Goal: Task Accomplishment & Management: Complete application form

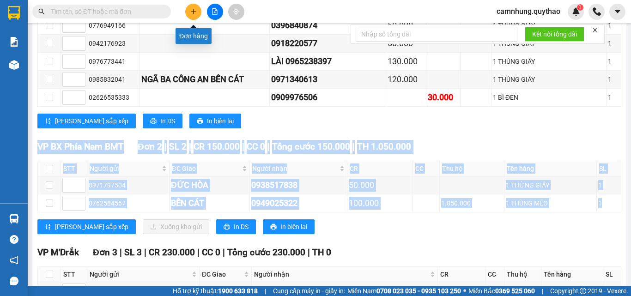
click at [196, 13] on icon "plus" at bounding box center [193, 11] width 6 height 6
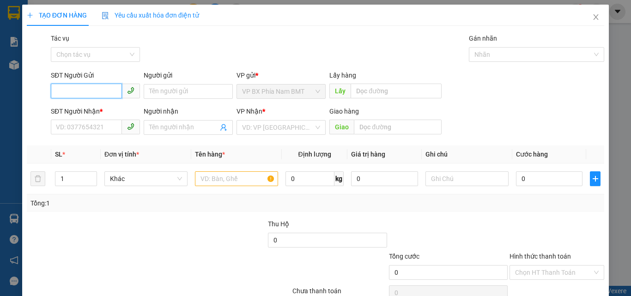
click at [58, 96] on input "SĐT Người Gửi" at bounding box center [86, 91] width 71 height 15
type input "0"
type input "0914161415"
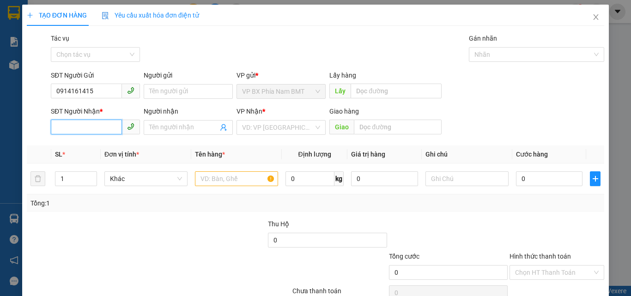
click at [65, 124] on input "SĐT Người Nhận *" at bounding box center [86, 127] width 71 height 15
click at [65, 125] on input "0909" at bounding box center [86, 127] width 71 height 15
click at [82, 127] on input "0929" at bounding box center [86, 127] width 71 height 15
click at [66, 130] on input "0929243178" at bounding box center [86, 127] width 71 height 15
type input "0939243178"
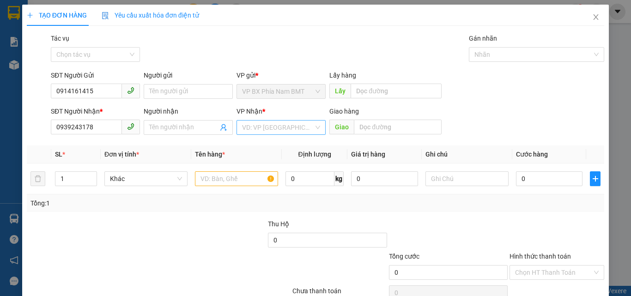
click at [261, 133] on input "search" at bounding box center [278, 128] width 72 height 14
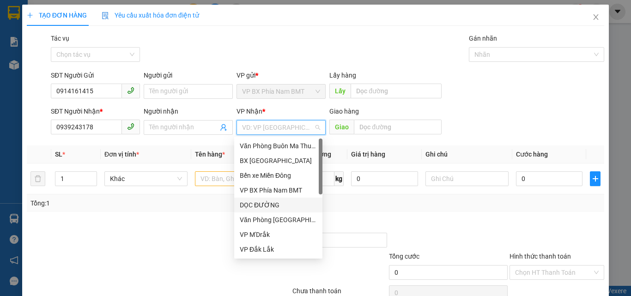
click at [253, 201] on div "DỌC ĐƯỜNG" at bounding box center [278, 205] width 77 height 10
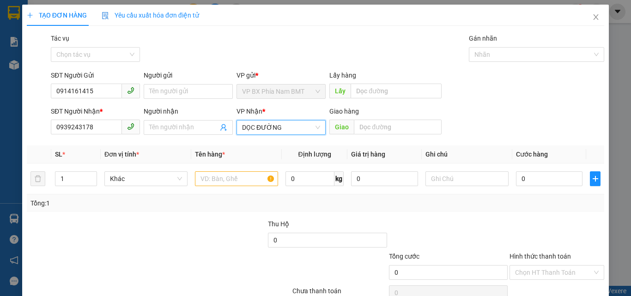
click at [290, 132] on span "DỌC ĐƯỜNG" at bounding box center [281, 128] width 78 height 14
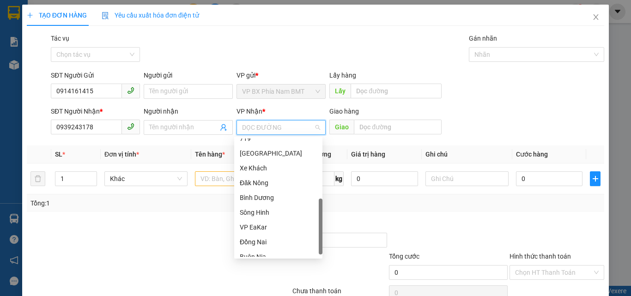
scroll to position [46, 0]
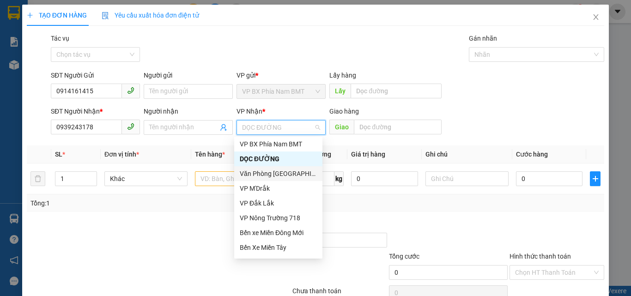
click at [275, 175] on div "Văn Phòng [GEOGRAPHIC_DATA]" at bounding box center [278, 174] width 77 height 10
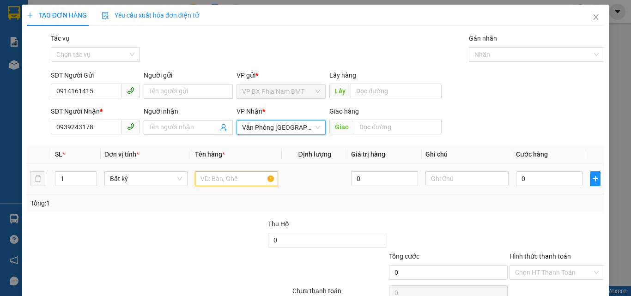
click at [220, 183] on input "text" at bounding box center [236, 178] width 83 height 15
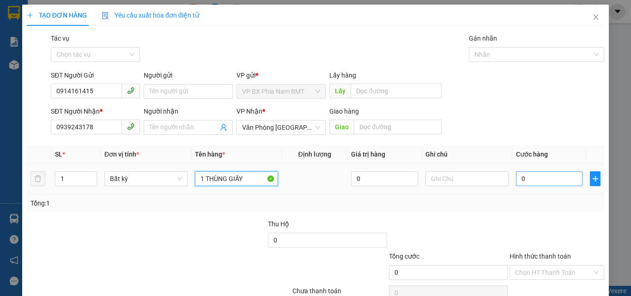
type input "1 THÙNG GIẤY"
click at [521, 175] on input "0" at bounding box center [549, 178] width 67 height 15
type input "6"
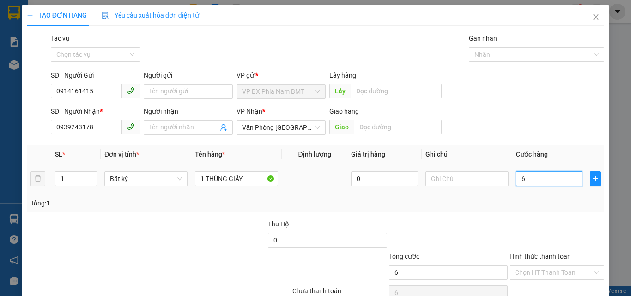
type input "60"
type input "600"
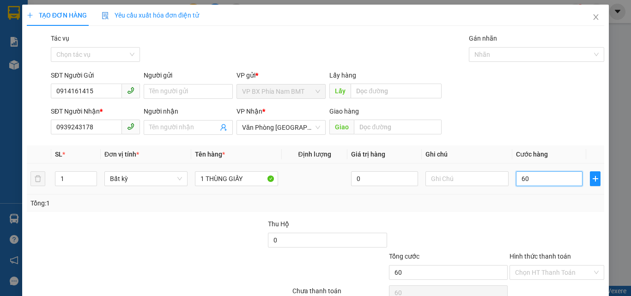
type input "600"
type input "6.000"
type input "60.000"
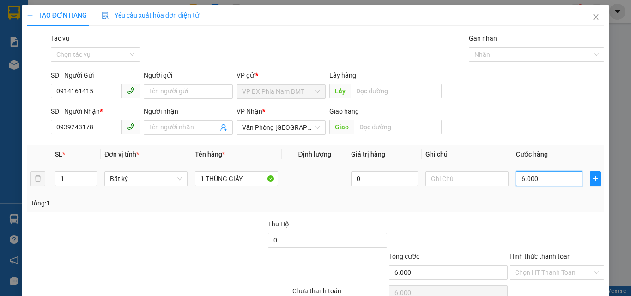
type input "60.000"
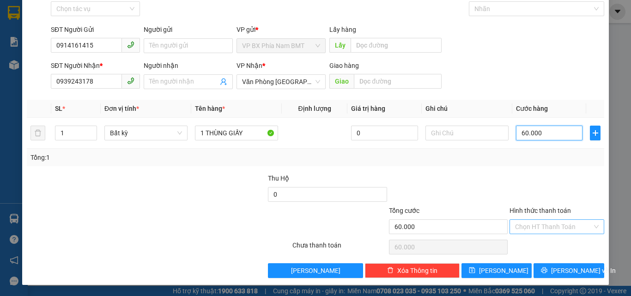
type input "60.000"
drag, startPoint x: 545, startPoint y: 220, endPoint x: 544, endPoint y: 232, distance: 11.6
click at [545, 220] on input "Hình thức thanh toán" at bounding box center [553, 227] width 77 height 14
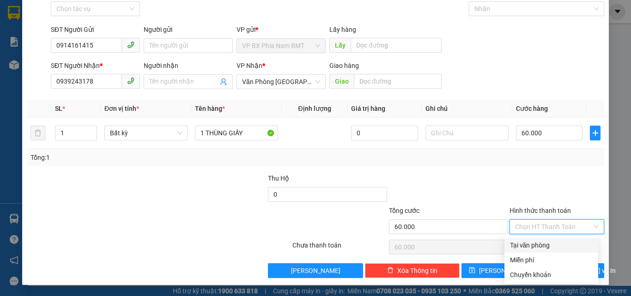
click at [543, 240] on div "Tại văn phòng" at bounding box center [552, 245] width 94 height 15
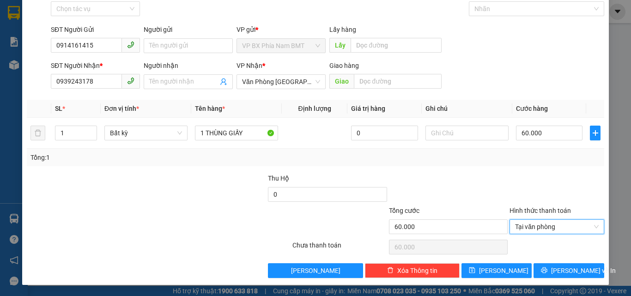
type input "0"
click at [545, 266] on button "[PERSON_NAME] và In" at bounding box center [569, 270] width 71 height 15
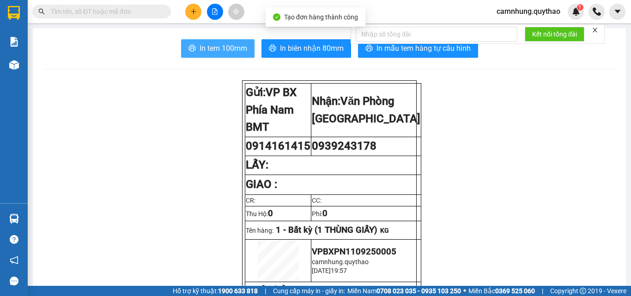
click at [224, 44] on span "In tem 100mm" at bounding box center [224, 49] width 48 height 12
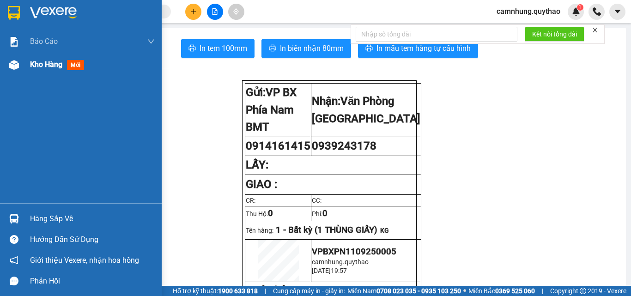
click at [39, 62] on span "Kho hàng" at bounding box center [46, 64] width 32 height 9
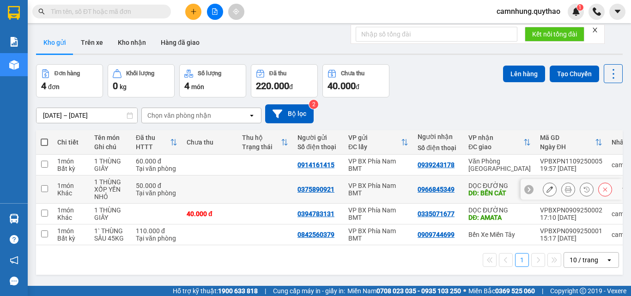
click at [121, 188] on div "1 THÙNG XỐP YẾN NHỎ" at bounding box center [110, 189] width 32 height 22
checkbox input "true"
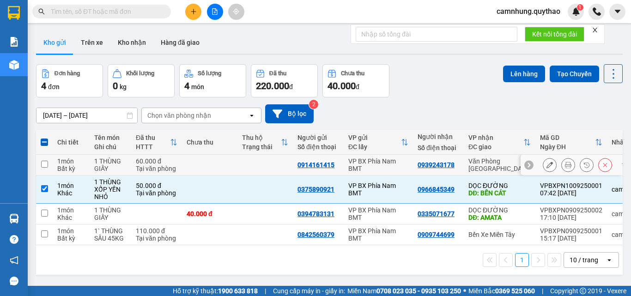
click at [118, 165] on div "1 THÙNG GIẤY" at bounding box center [110, 165] width 32 height 15
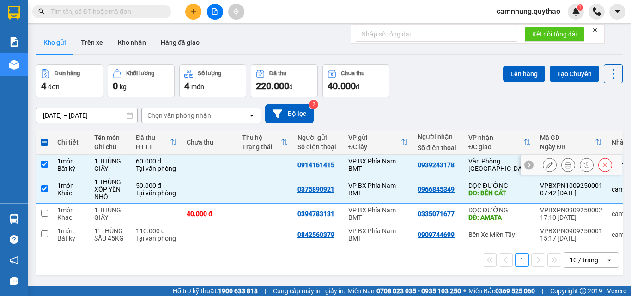
click at [415, 167] on td "0939243178" at bounding box center [438, 165] width 51 height 21
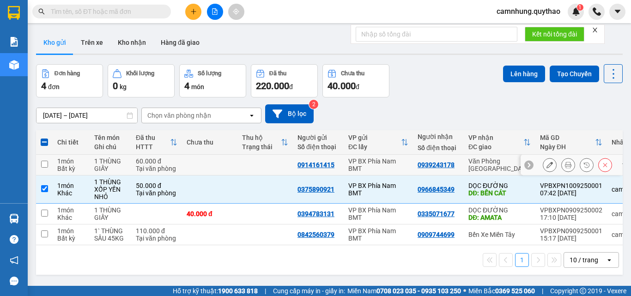
click at [415, 167] on td "0939243178" at bounding box center [438, 165] width 51 height 21
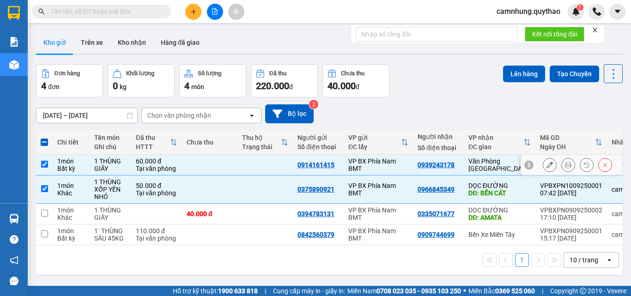
checkbox input "true"
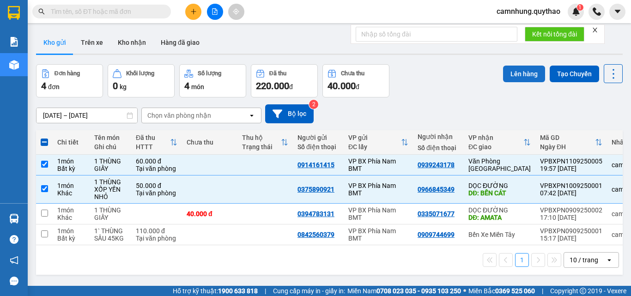
click at [509, 77] on button "Lên hàng" at bounding box center [524, 74] width 42 height 17
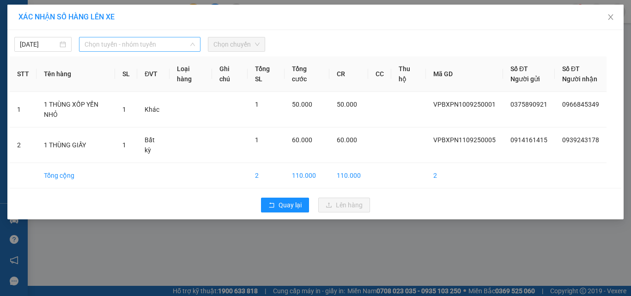
click at [161, 46] on span "Chọn tuyến - nhóm tuyến" at bounding box center [140, 44] width 110 height 14
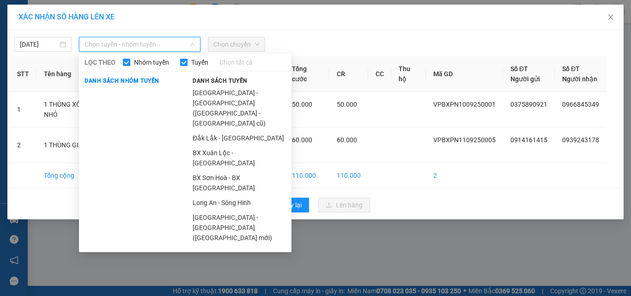
click at [231, 270] on li "Sông Hinh - Long An" at bounding box center [239, 277] width 104 height 15
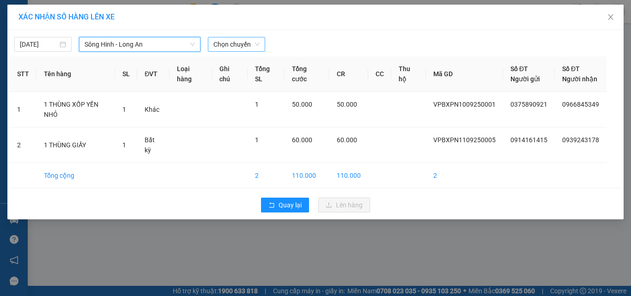
click at [234, 45] on span "Chọn chuyến" at bounding box center [237, 44] width 46 height 14
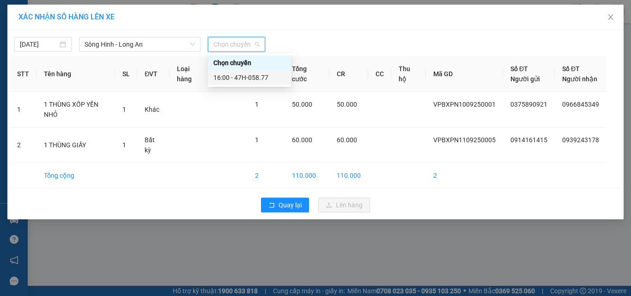
click at [251, 79] on div "16:00 - 47H-058.77" at bounding box center [250, 78] width 72 height 10
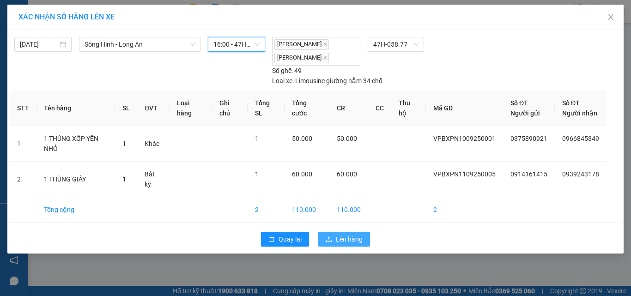
click at [340, 234] on span "Lên hàng" at bounding box center [349, 239] width 27 height 10
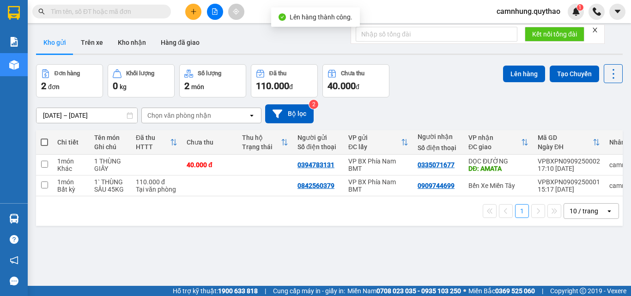
click at [216, 15] on button at bounding box center [215, 12] width 16 height 16
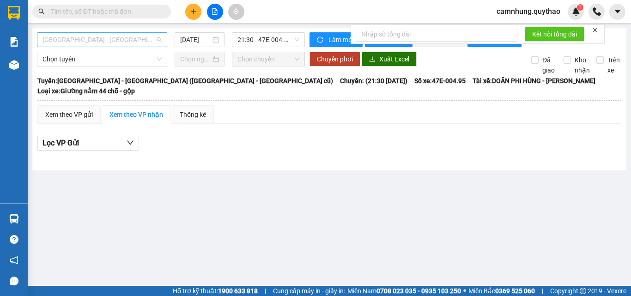
click at [81, 40] on span "[GEOGRAPHIC_DATA] - [GEOGRAPHIC_DATA] ([GEOGRAPHIC_DATA] - [GEOGRAPHIC_DATA] cũ)" at bounding box center [102, 40] width 119 height 14
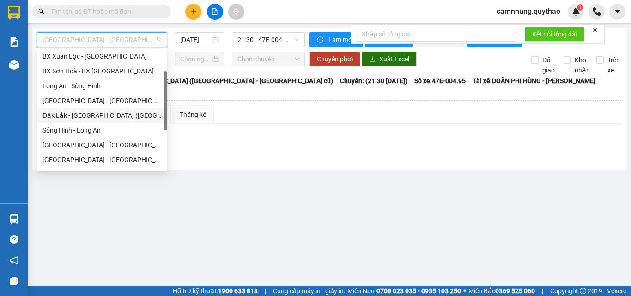
scroll to position [92, 0]
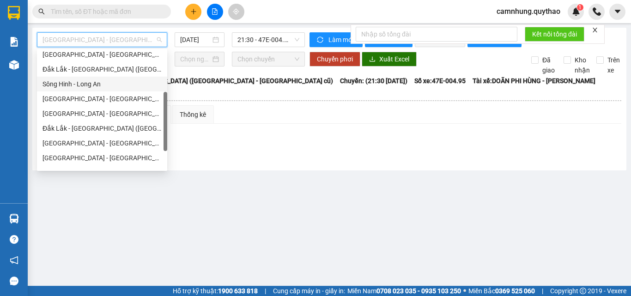
click at [88, 80] on div "Sông Hinh - Long An" at bounding box center [102, 84] width 119 height 10
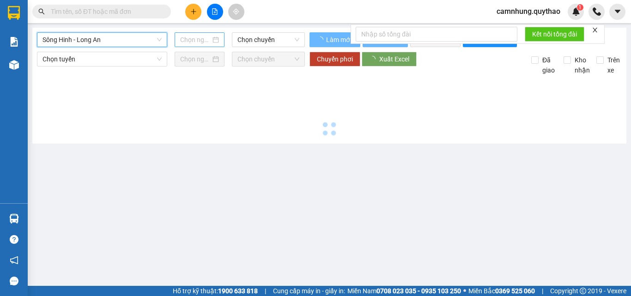
type input "[DATE]"
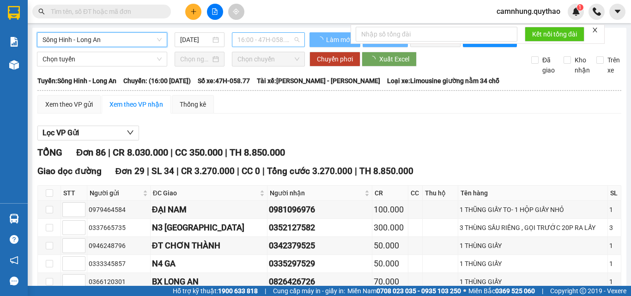
click at [250, 37] on span "16:00 - 47H-058.77" at bounding box center [269, 40] width 62 height 14
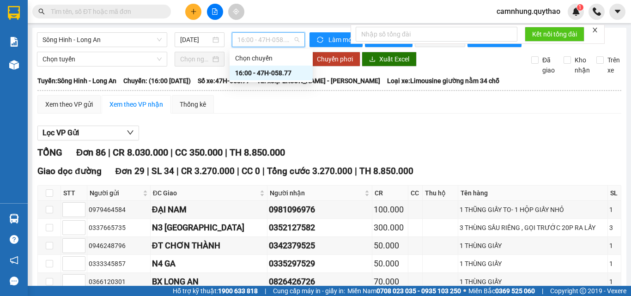
drag, startPoint x: 275, startPoint y: 73, endPoint x: 268, endPoint y: 74, distance: 6.9
click at [275, 73] on div "16:00 - 47H-058.77" at bounding box center [271, 73] width 72 height 10
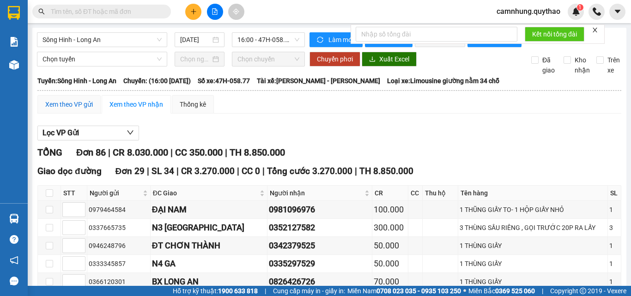
click at [75, 109] on div "Xem theo VP gửi" at bounding box center [69, 104] width 48 height 10
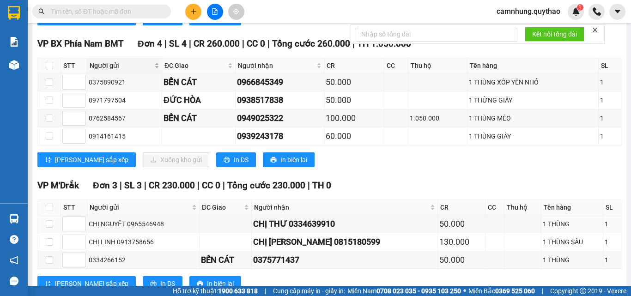
scroll to position [1338, 0]
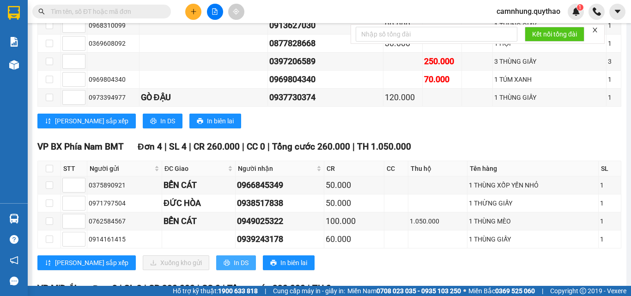
click at [224, 266] on icon "printer" at bounding box center [227, 263] width 6 height 6
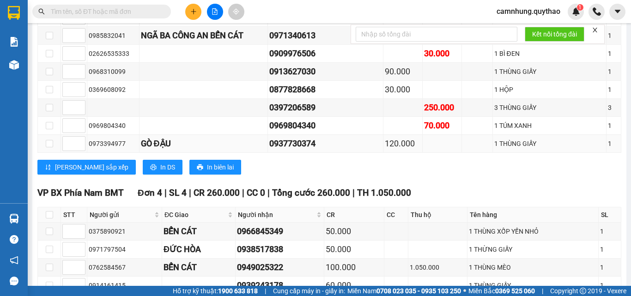
scroll to position [1384, 0]
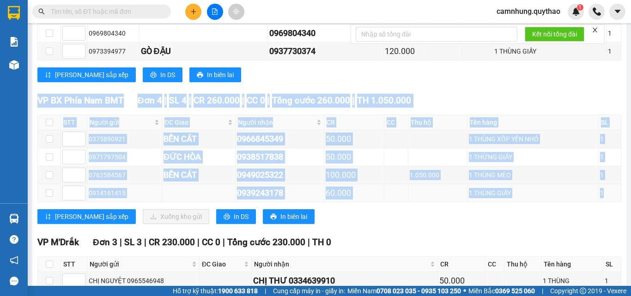
copy div "VP BX Phía Nam BMT Đơn 4 | SL 4 | CR 260.000 | CC 0 | Tổng cước 260.000 | TH 1.…"
drag, startPoint x: 40, startPoint y: 110, endPoint x: 600, endPoint y: 199, distance: 567.2
click at [600, 199] on div "VP BX Phía Nam BMT Đơn 4 | SL 4 | CR 260.000 | CC 0 | Tổng cước 260.000 | TH 1.…" at bounding box center [329, 162] width 584 height 137
